Goal: Information Seeking & Learning: Compare options

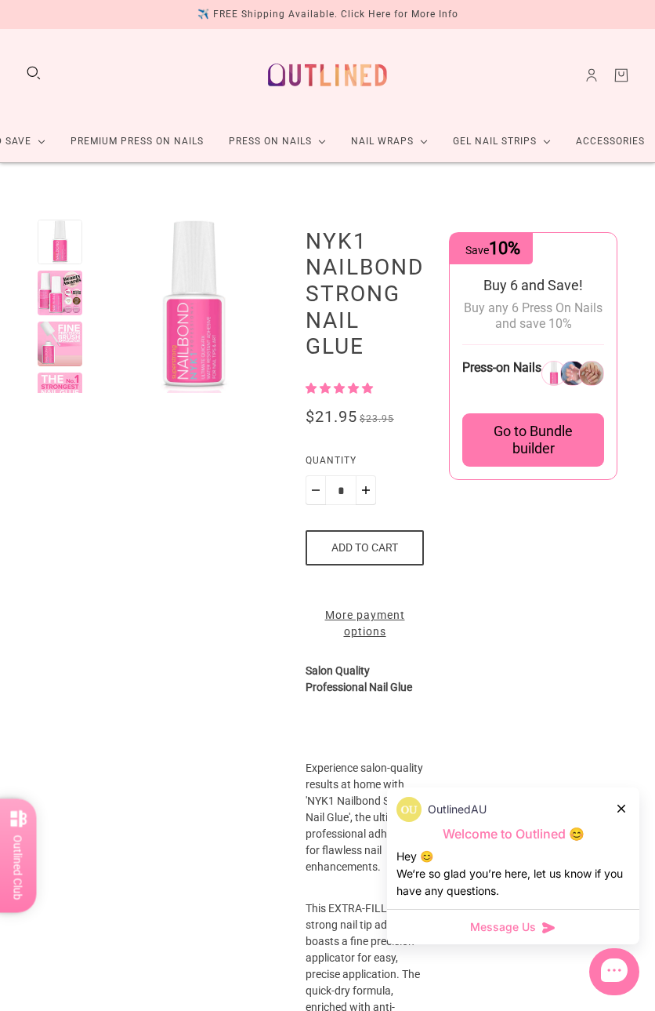
click at [60, 287] on div at bounding box center [60, 292] width 45 height 45
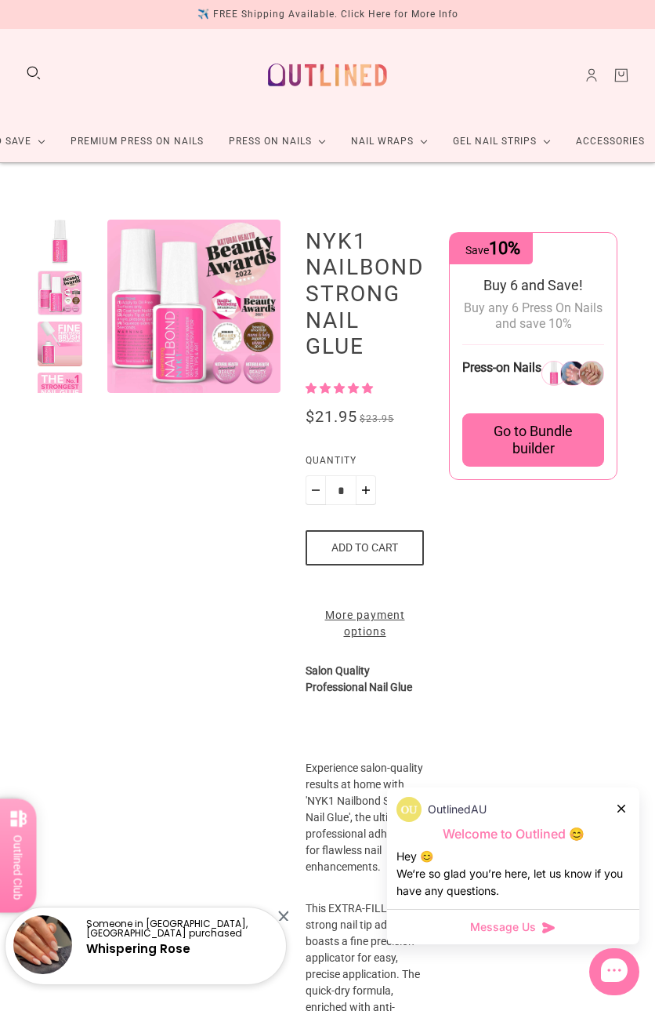
click at [61, 336] on div at bounding box center [60, 343] width 45 height 45
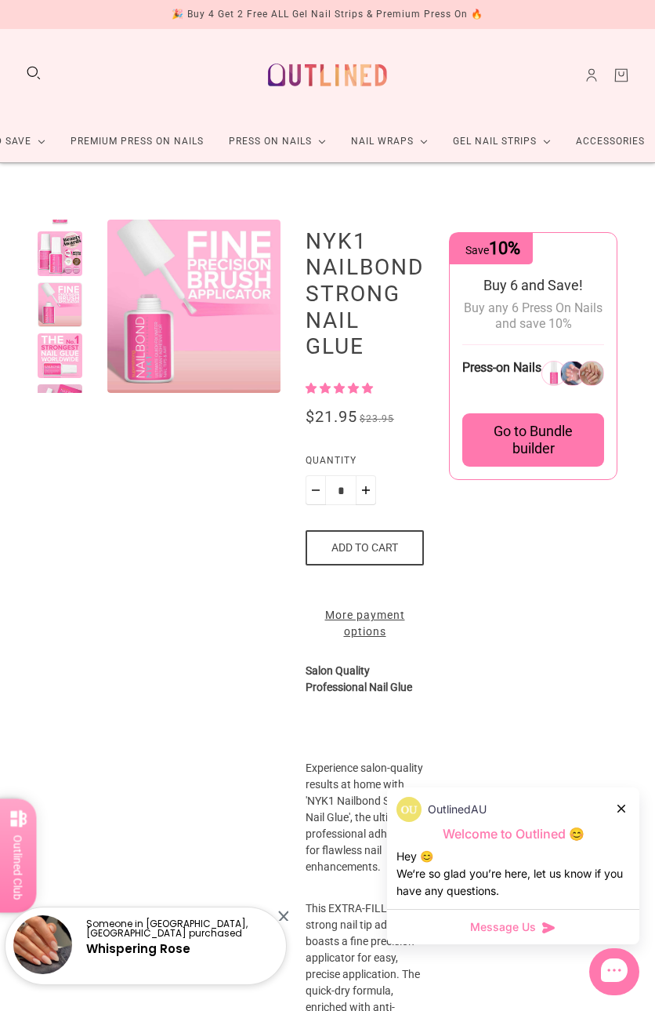
click at [57, 356] on div at bounding box center [60, 355] width 45 height 45
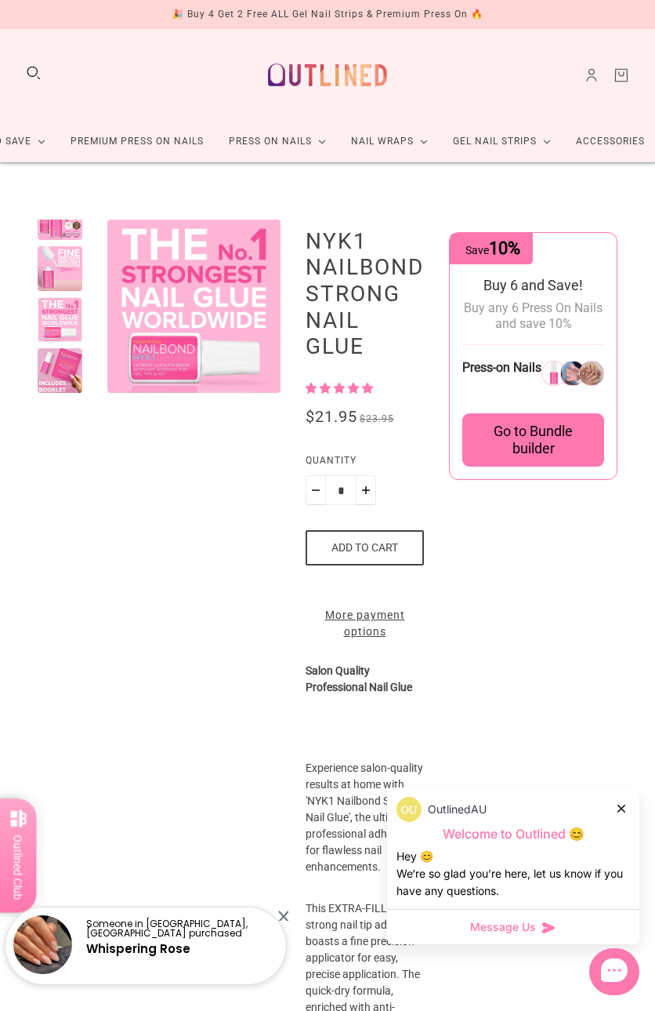
scroll to position [78, 0]
click at [57, 356] on div at bounding box center [60, 370] width 45 height 45
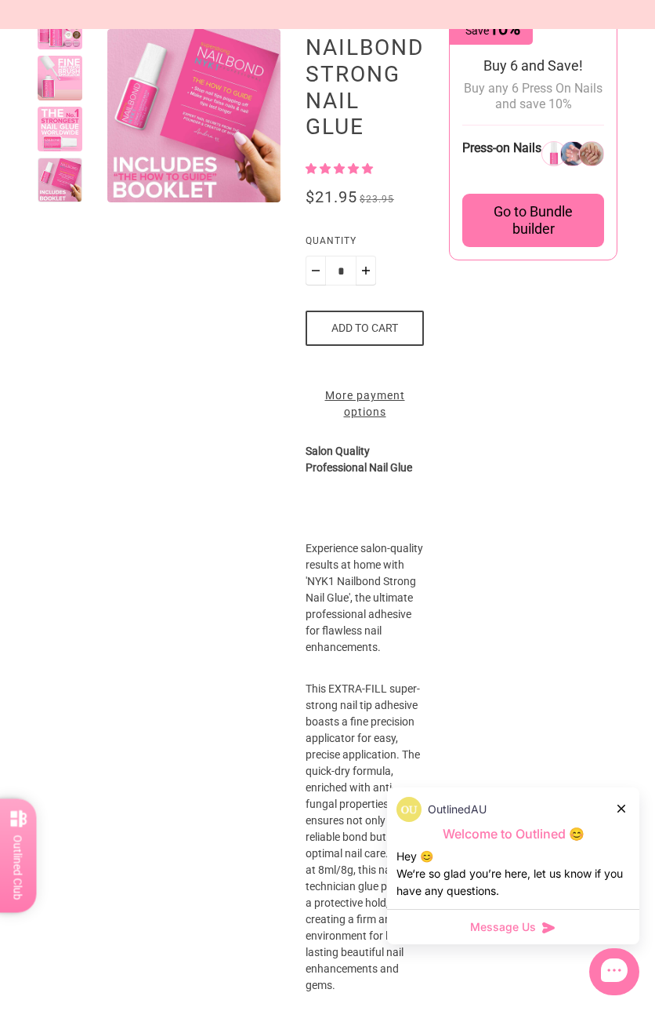
scroll to position [0, 0]
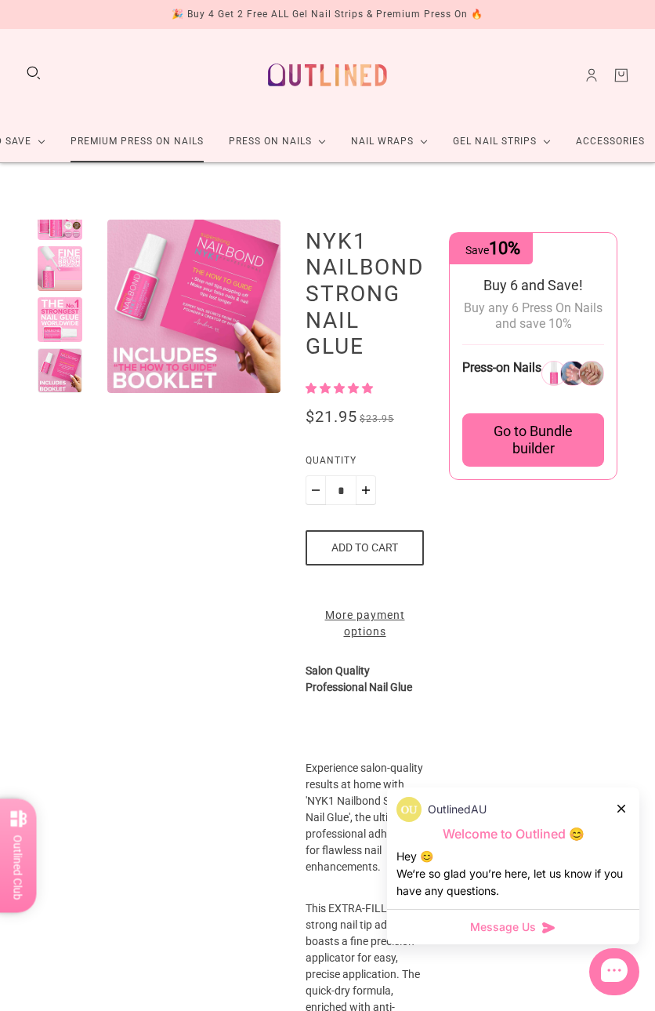
click at [132, 140] on link "Premium Press On Nails" at bounding box center [137, 142] width 158 height 42
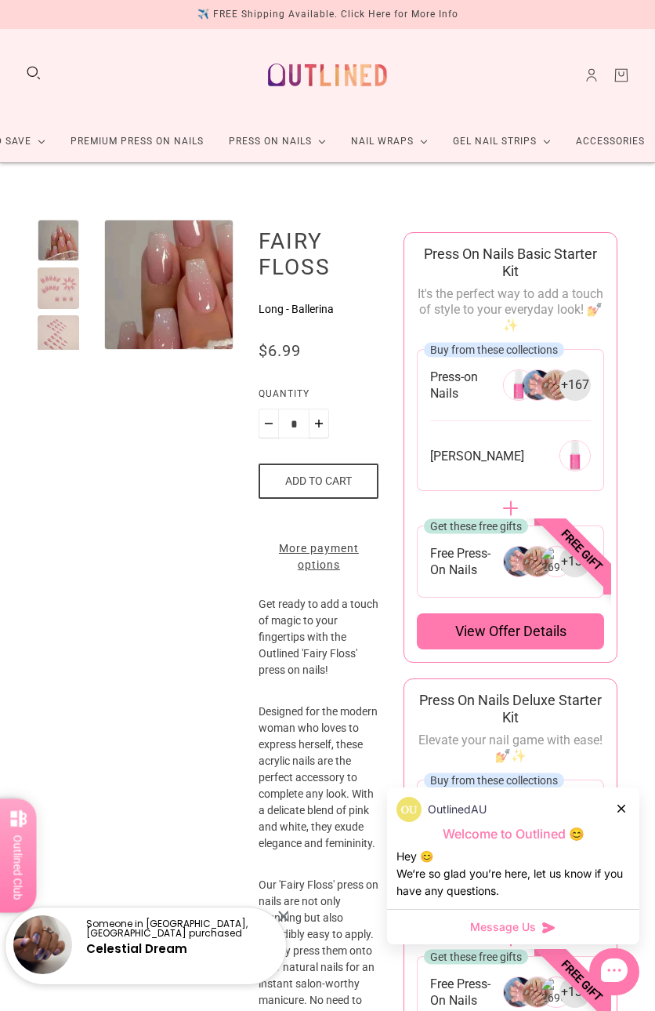
click at [149, 292] on img "Enlarge product image" at bounding box center [182, 278] width 217 height 217
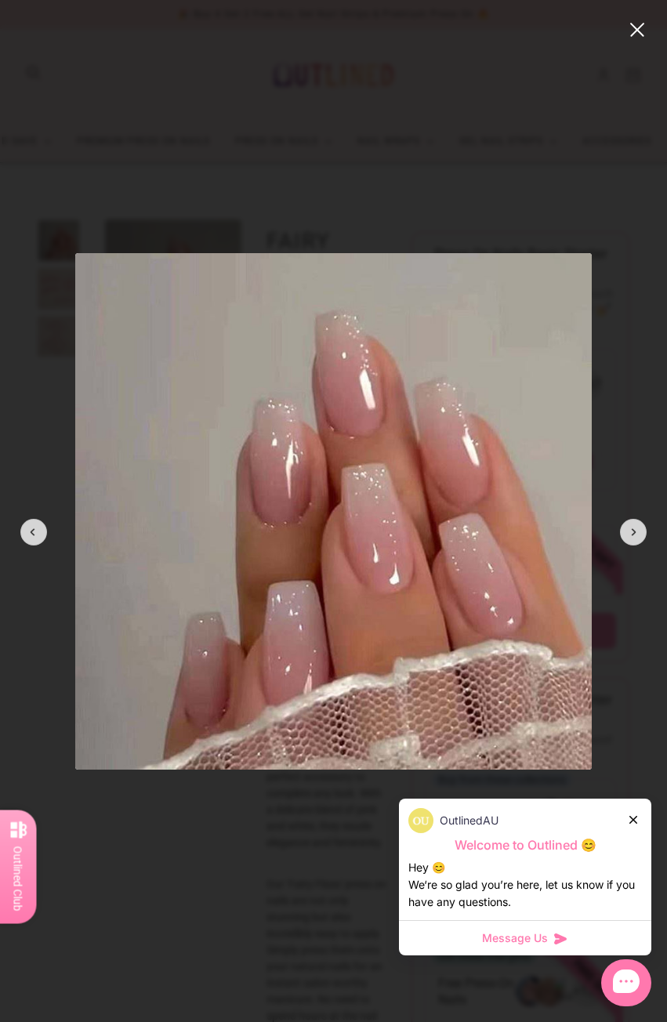
click at [413, 180] on modal-root at bounding box center [333, 511] width 667 height 1022
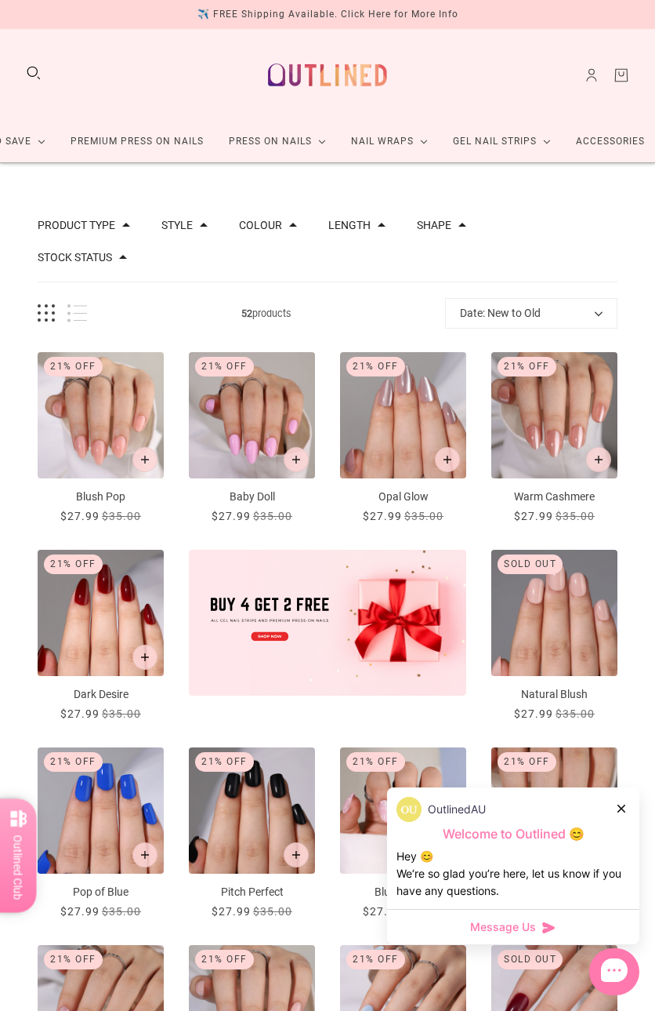
click at [619, 810] on icon at bounding box center [622, 808] width 8 height 8
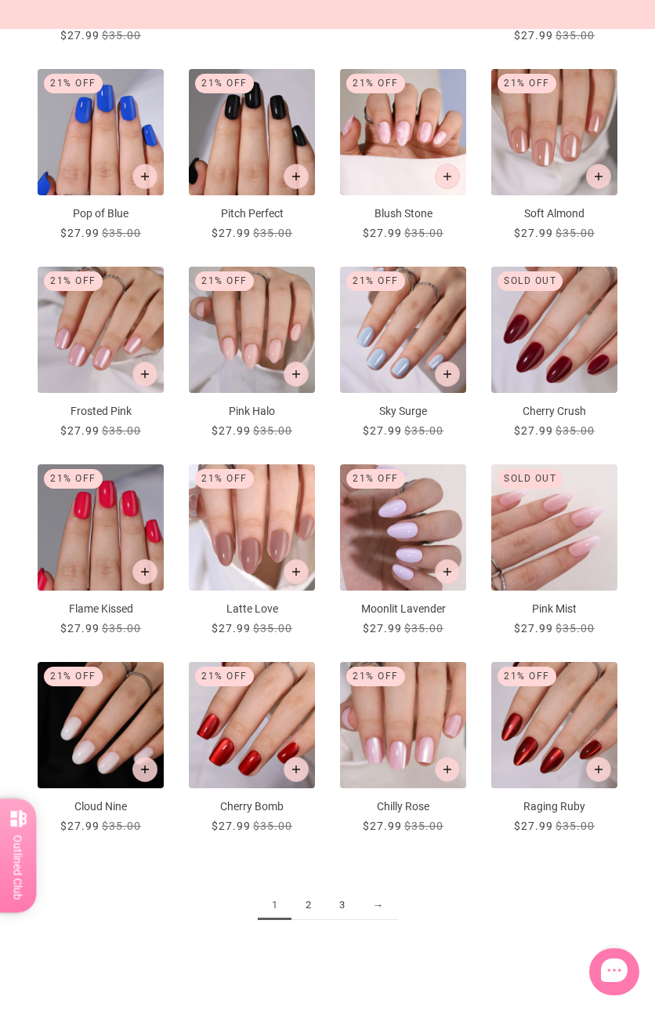
scroll to position [706, 0]
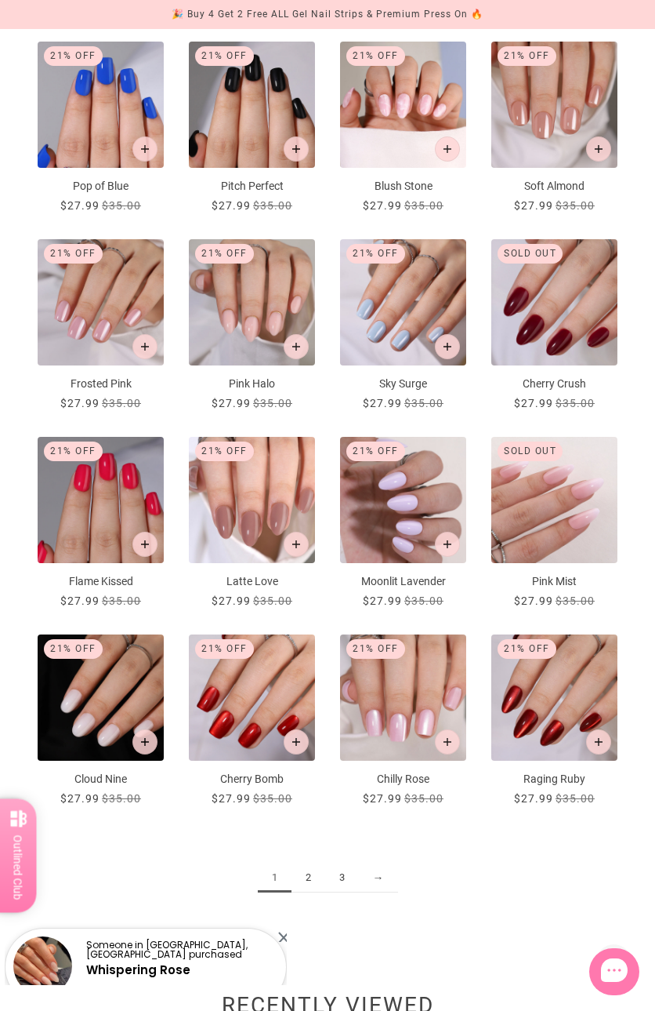
click at [310, 863] on link "2" at bounding box center [309, 877] width 34 height 29
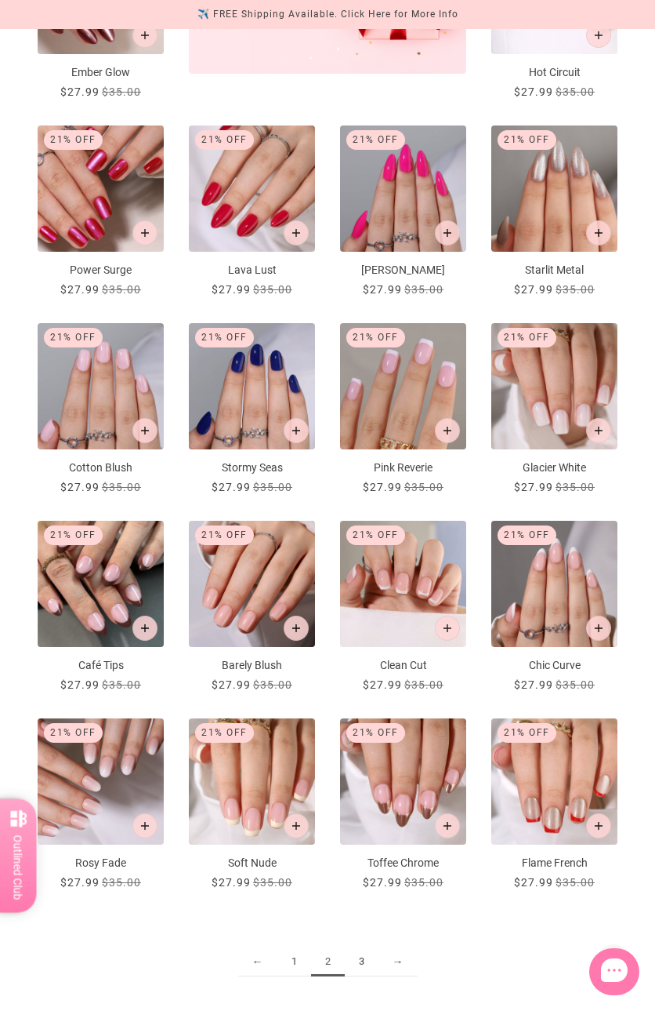
scroll to position [627, 0]
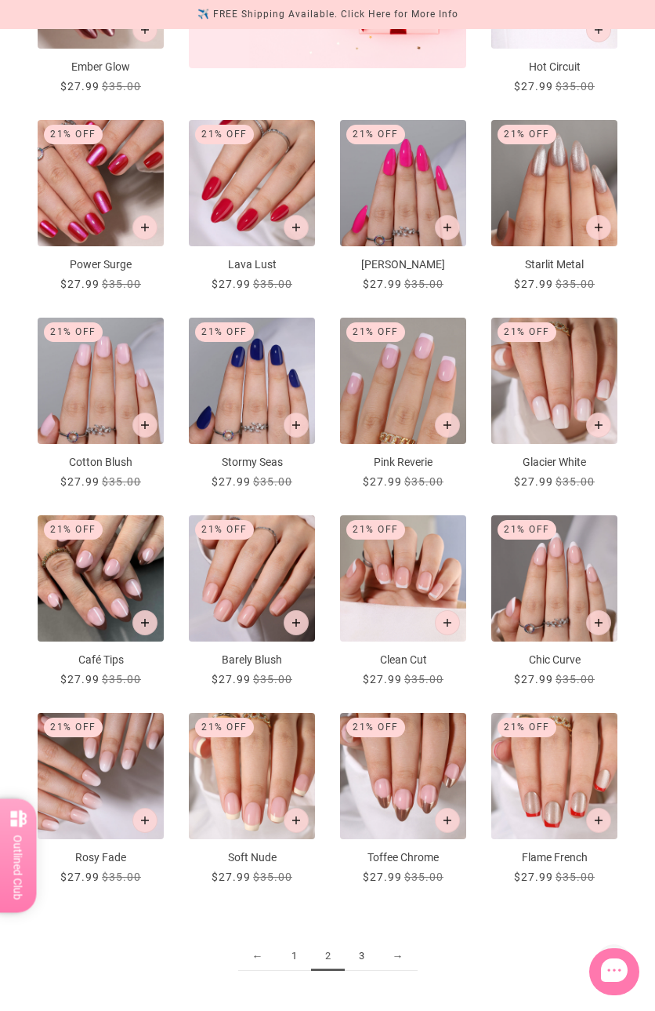
click at [363, 942] on link "3" at bounding box center [362, 956] width 34 height 29
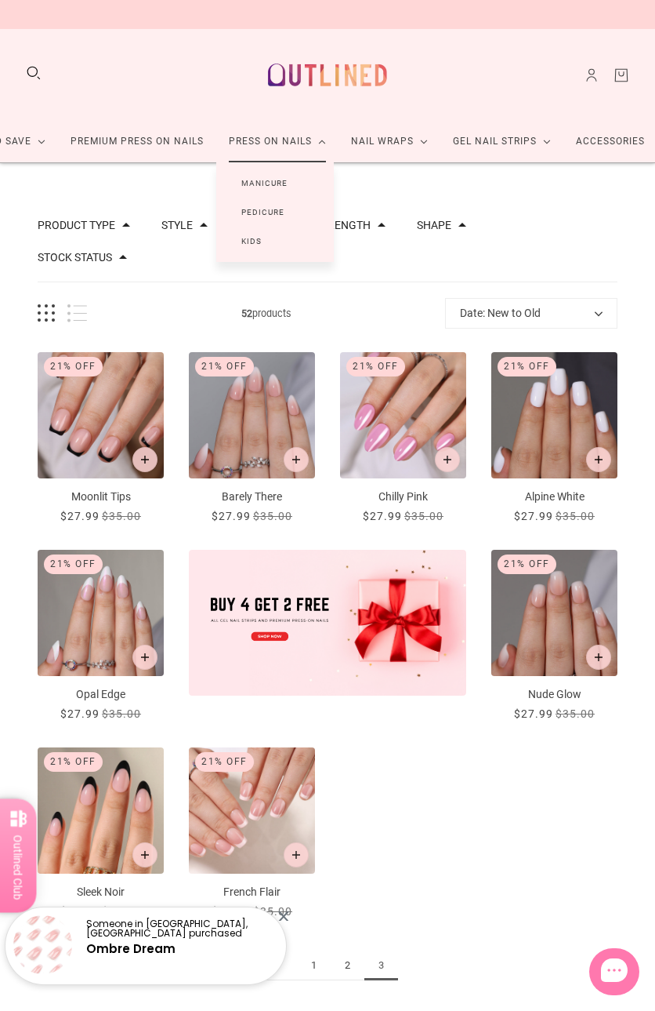
click at [244, 140] on link "Press On Nails" at bounding box center [277, 142] width 122 height 42
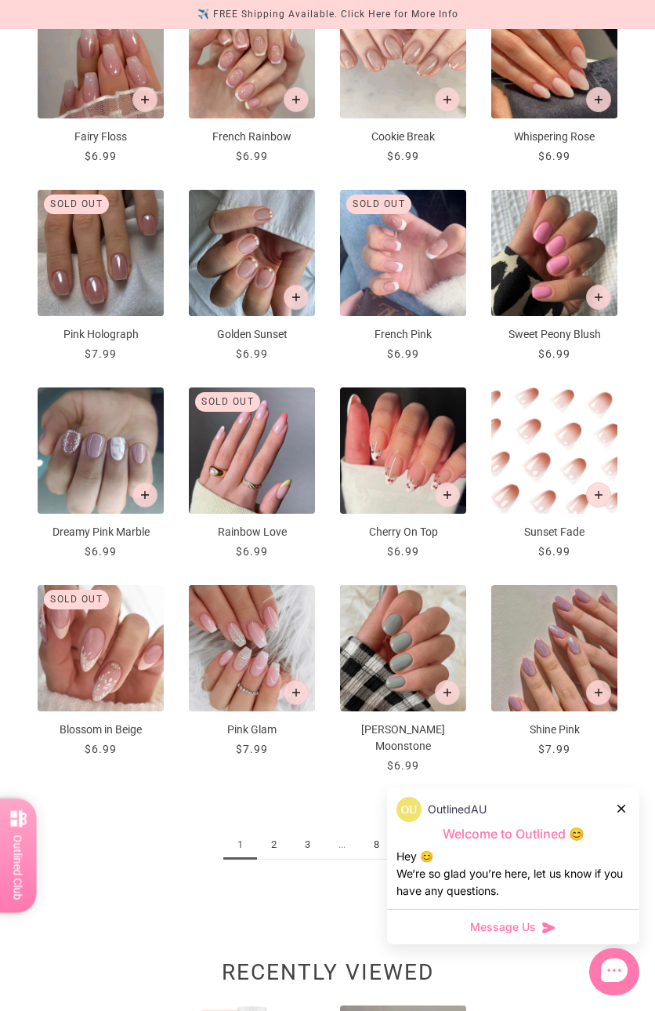
scroll to position [862, 0]
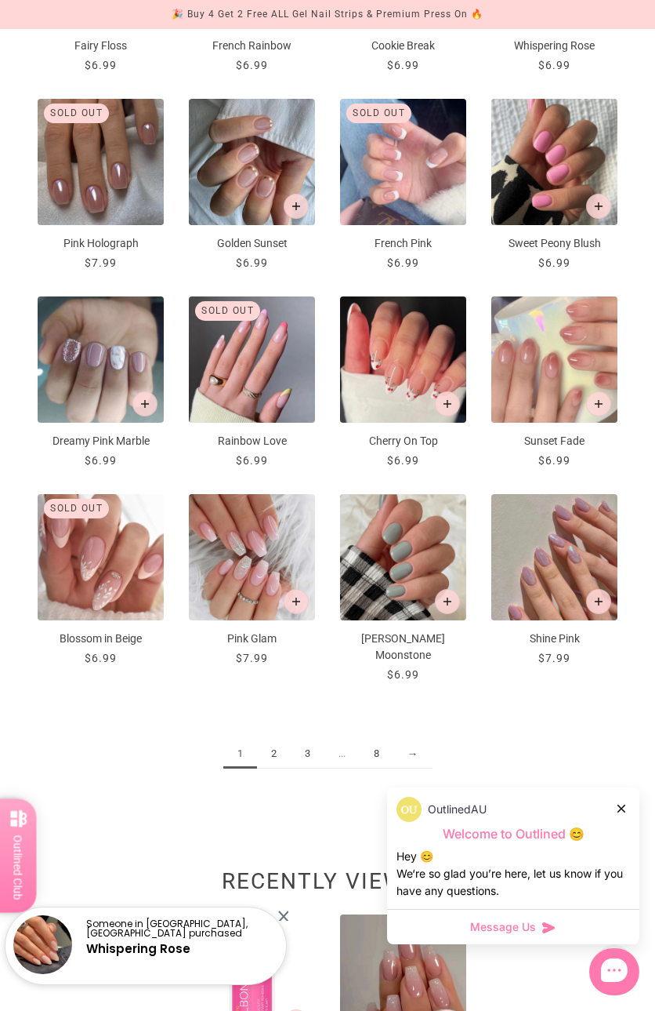
click at [274, 739] on link "2" at bounding box center [274, 753] width 34 height 29
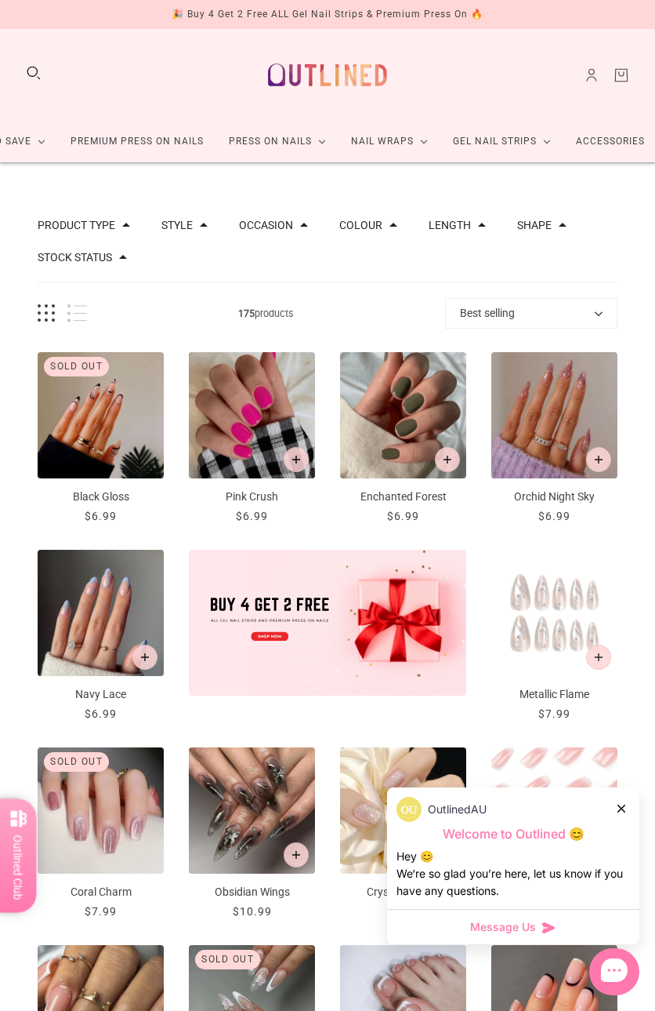
scroll to position [329, 0]
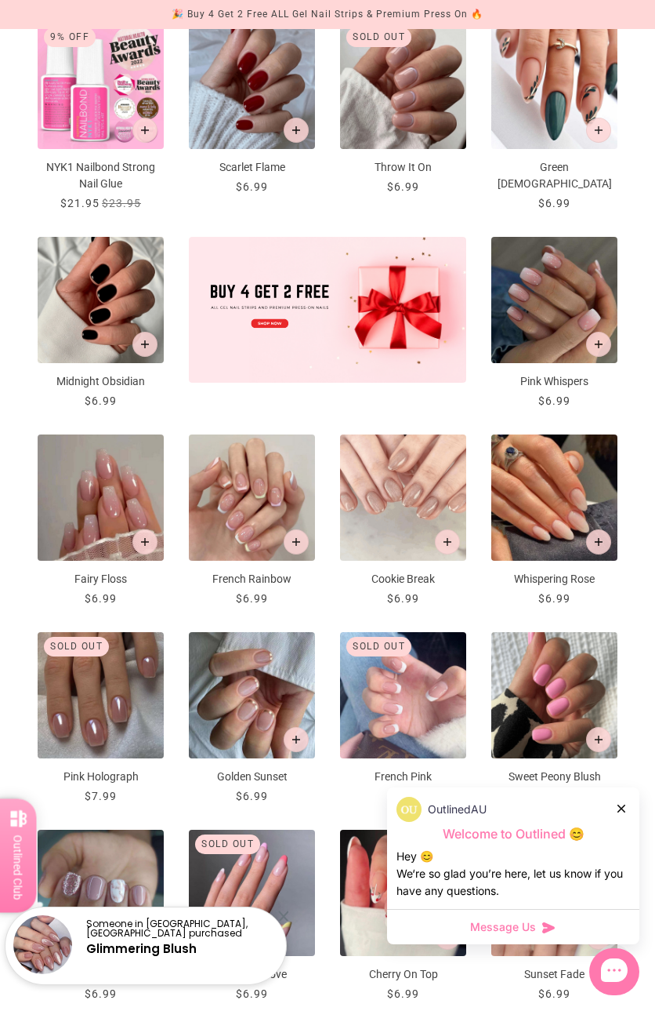
click at [111, 82] on img "NYK1 Nailbond Strong Nail Glue" at bounding box center [101, 86] width 126 height 126
